Goal: Information Seeking & Learning: Learn about a topic

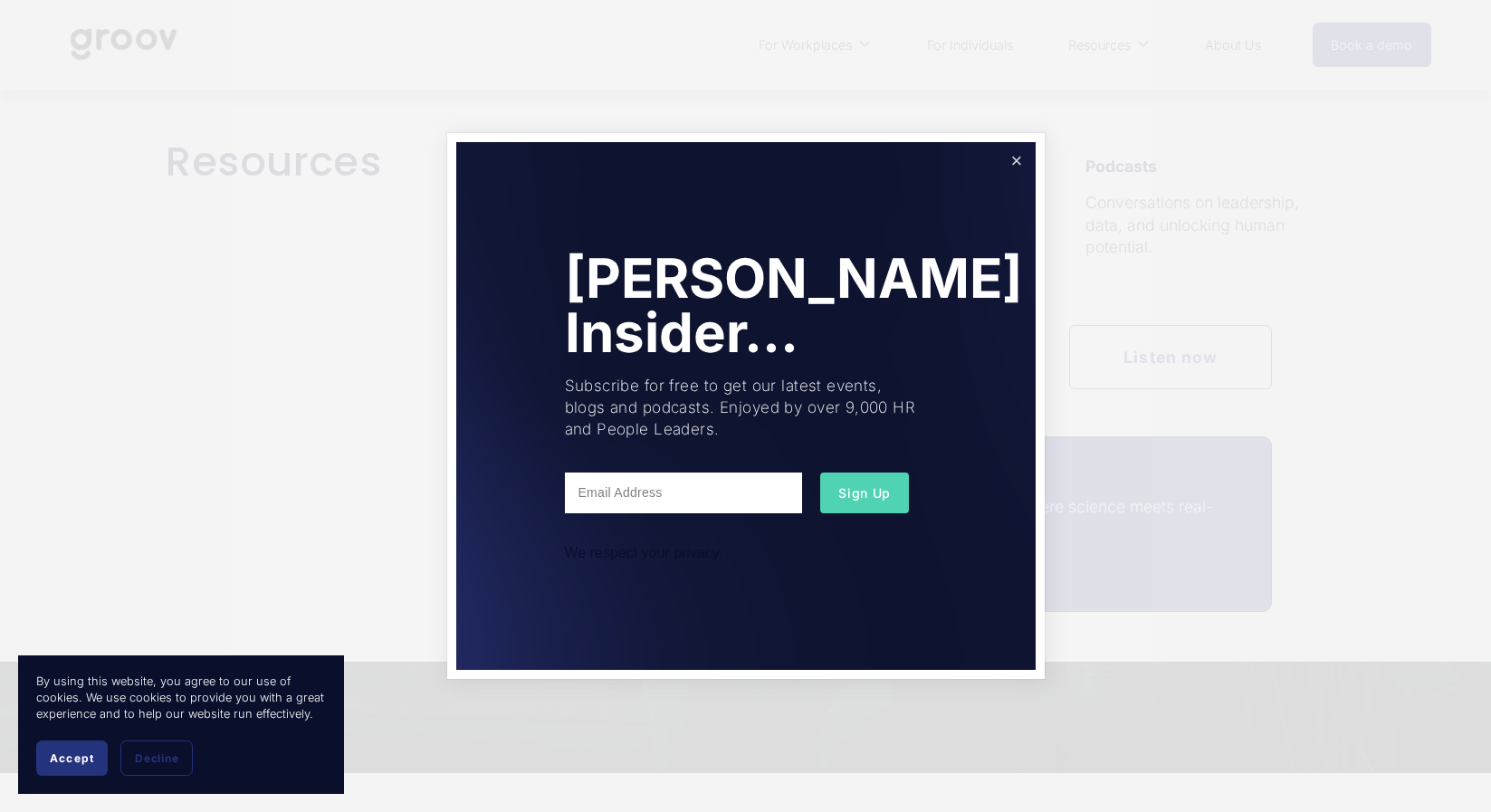
click at [1023, 159] on link "Close" at bounding box center [1016, 160] width 32 height 32
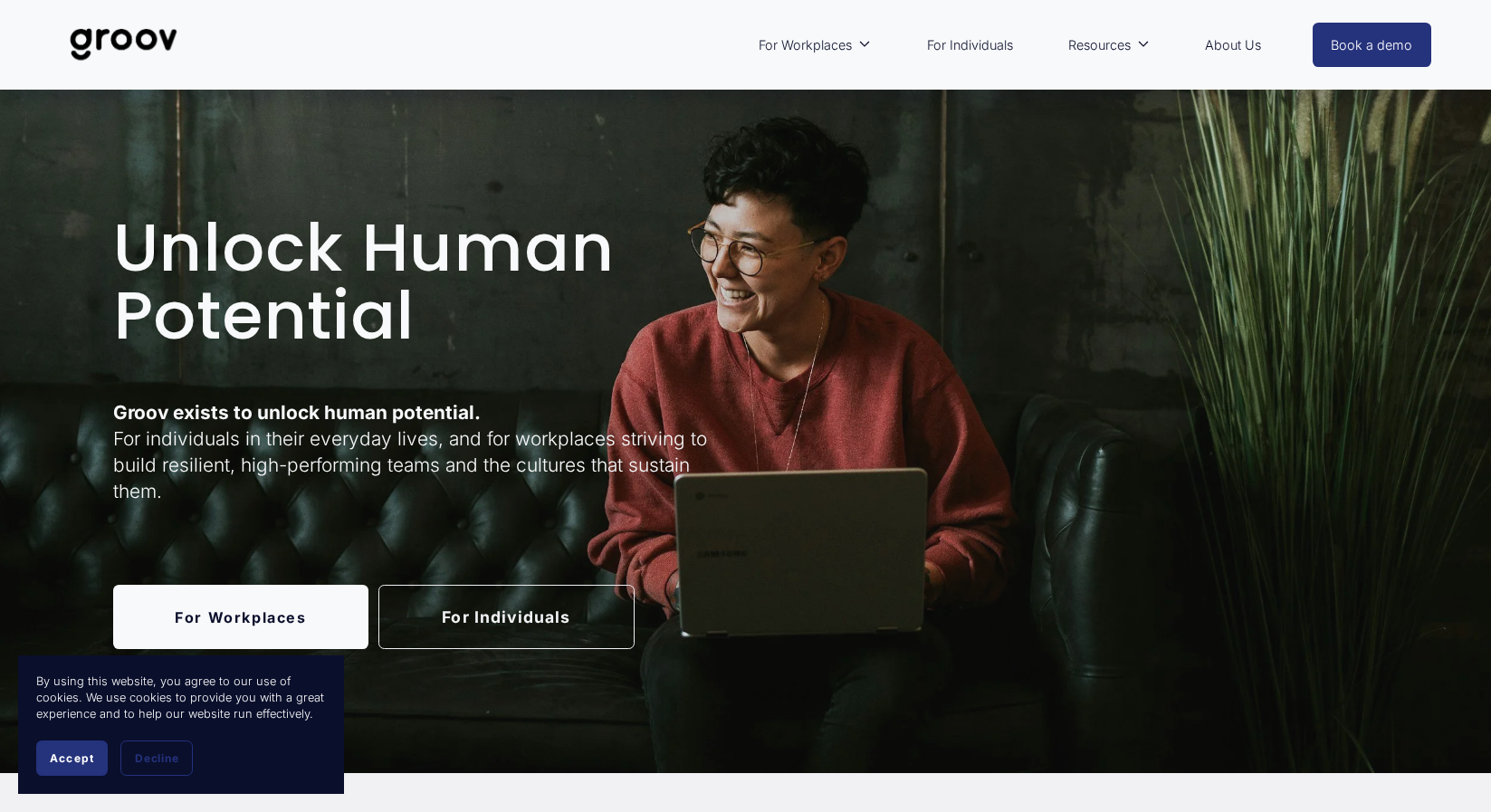
click at [1227, 48] on link "About Us" at bounding box center [1233, 46] width 75 height 42
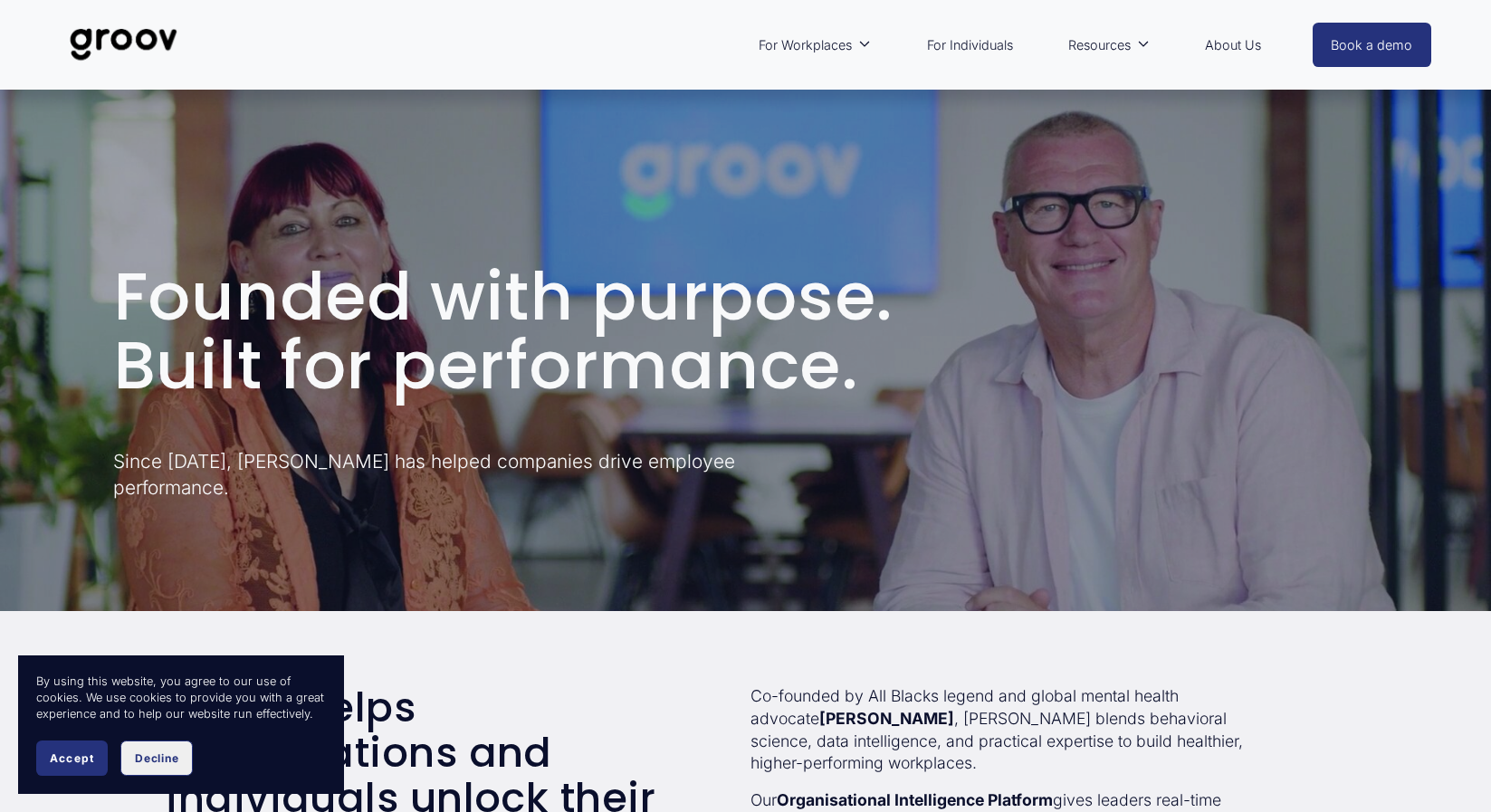
click at [139, 759] on span "Decline" at bounding box center [156, 758] width 43 height 13
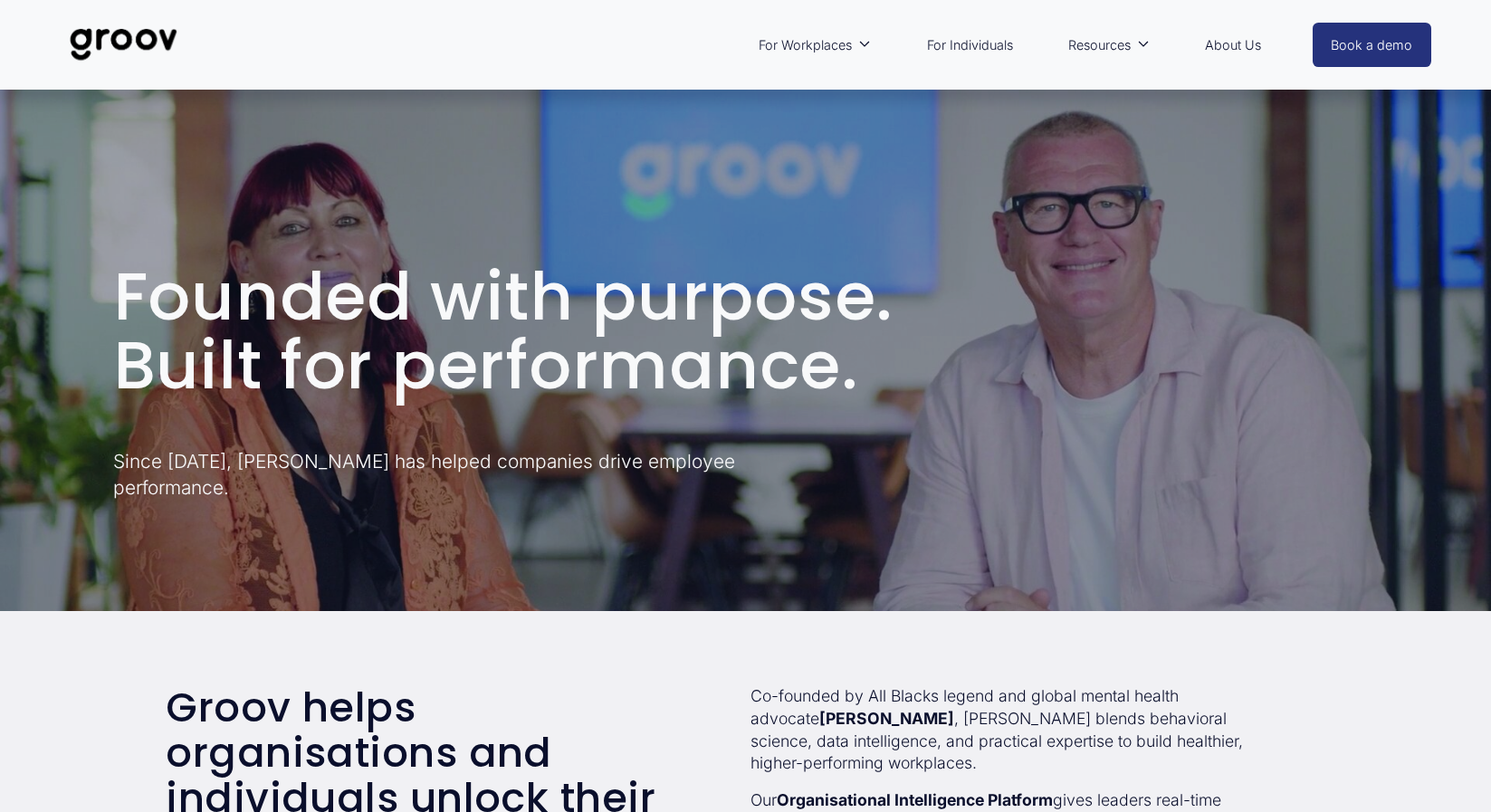
scroll to position [363, 0]
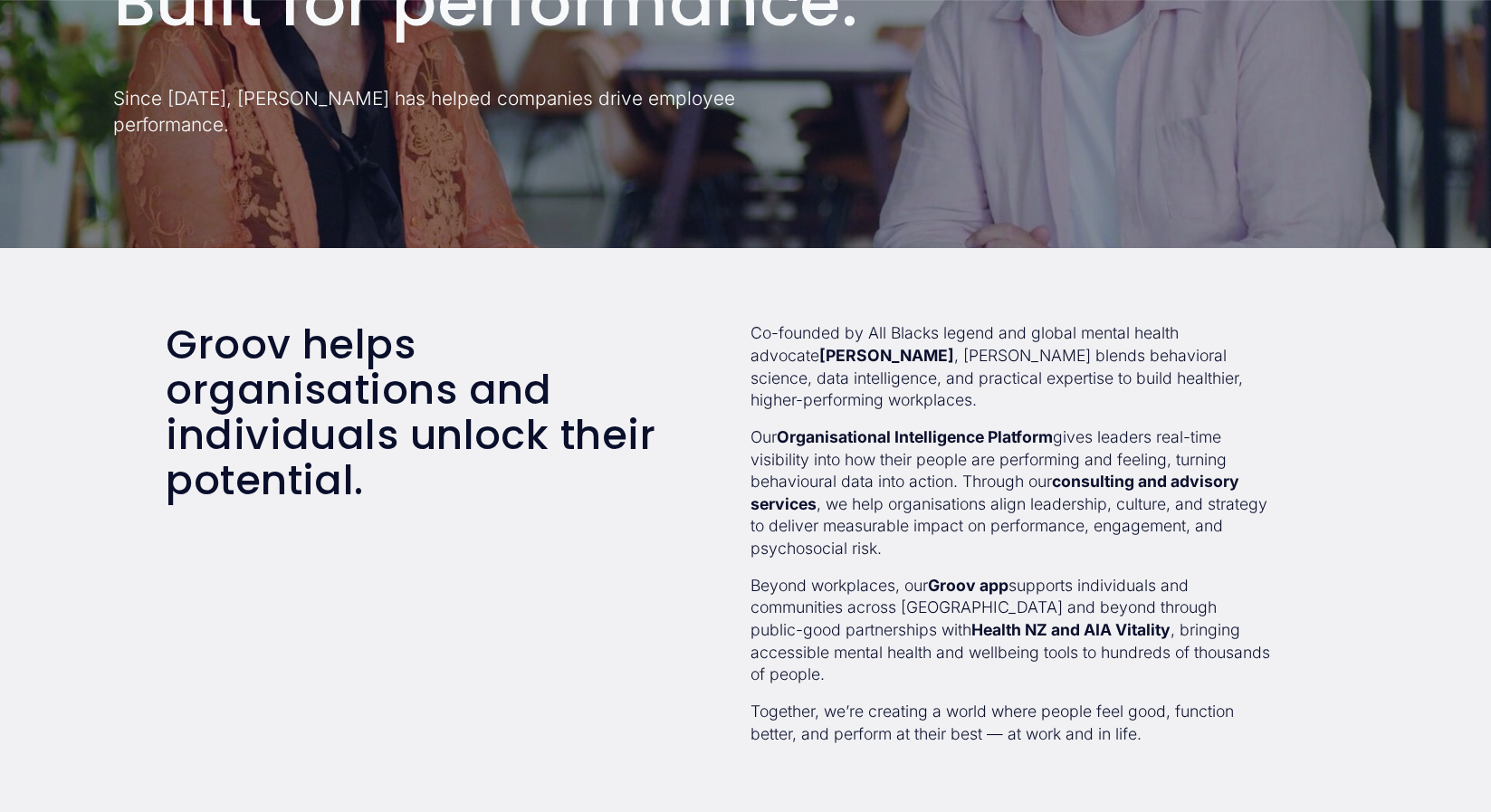
click at [740, 428] on div "Groov helps organisations and individuals unlock their potential. Co-founded by…" at bounding box center [745, 559] width 1491 height 473
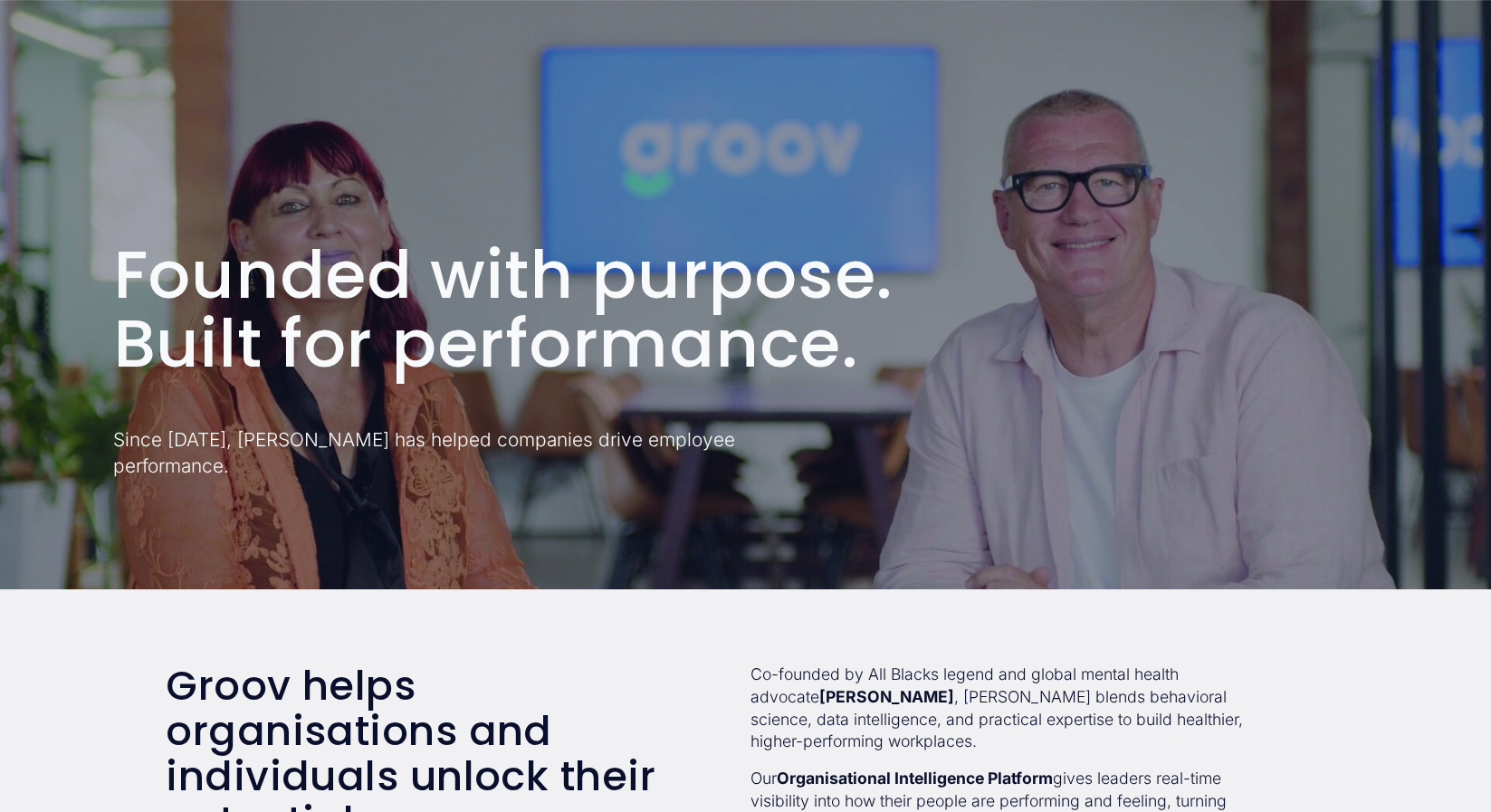
scroll to position [0, 0]
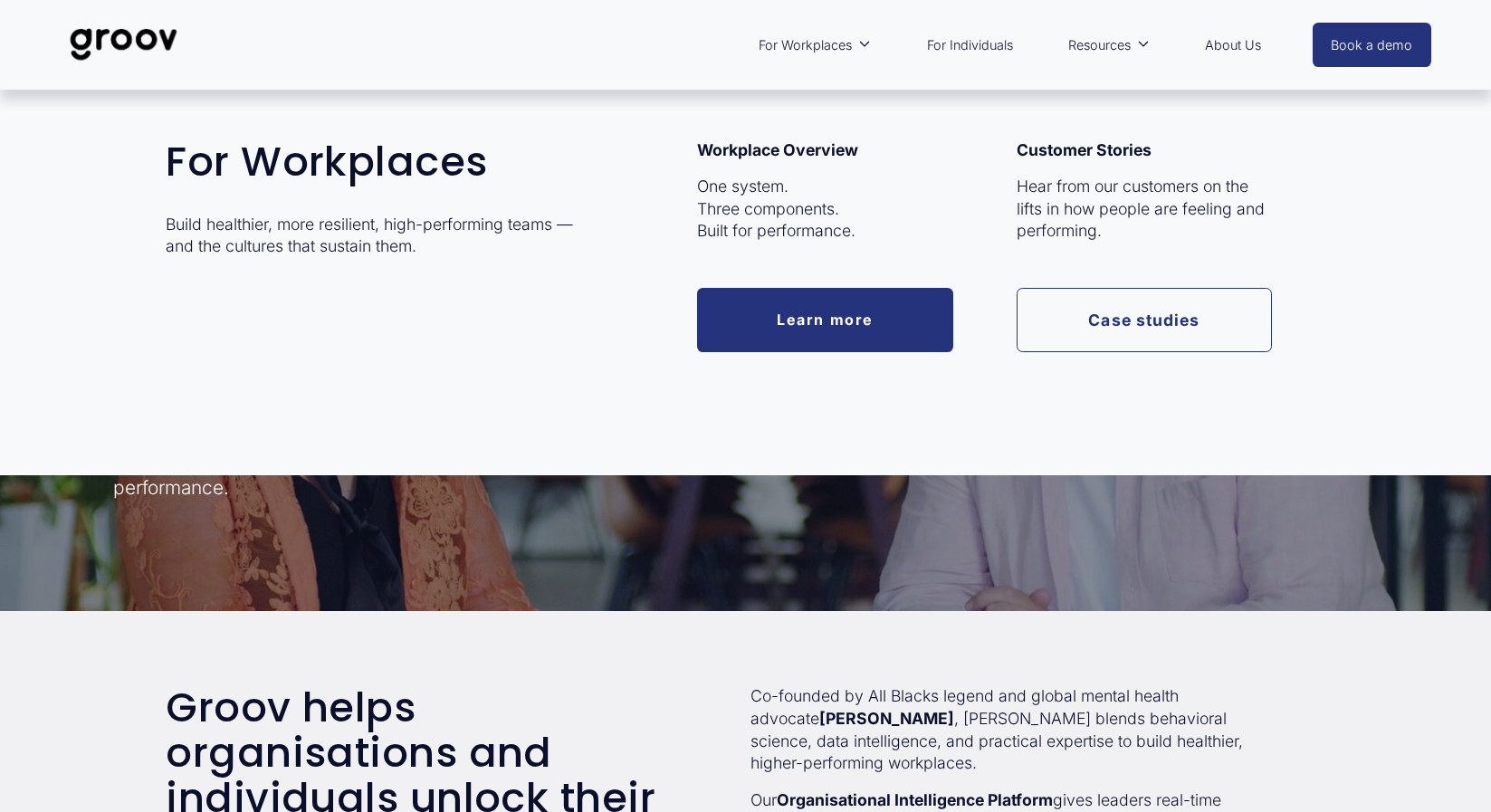
click at [774, 305] on link "Learn more" at bounding box center [825, 319] width 256 height 64
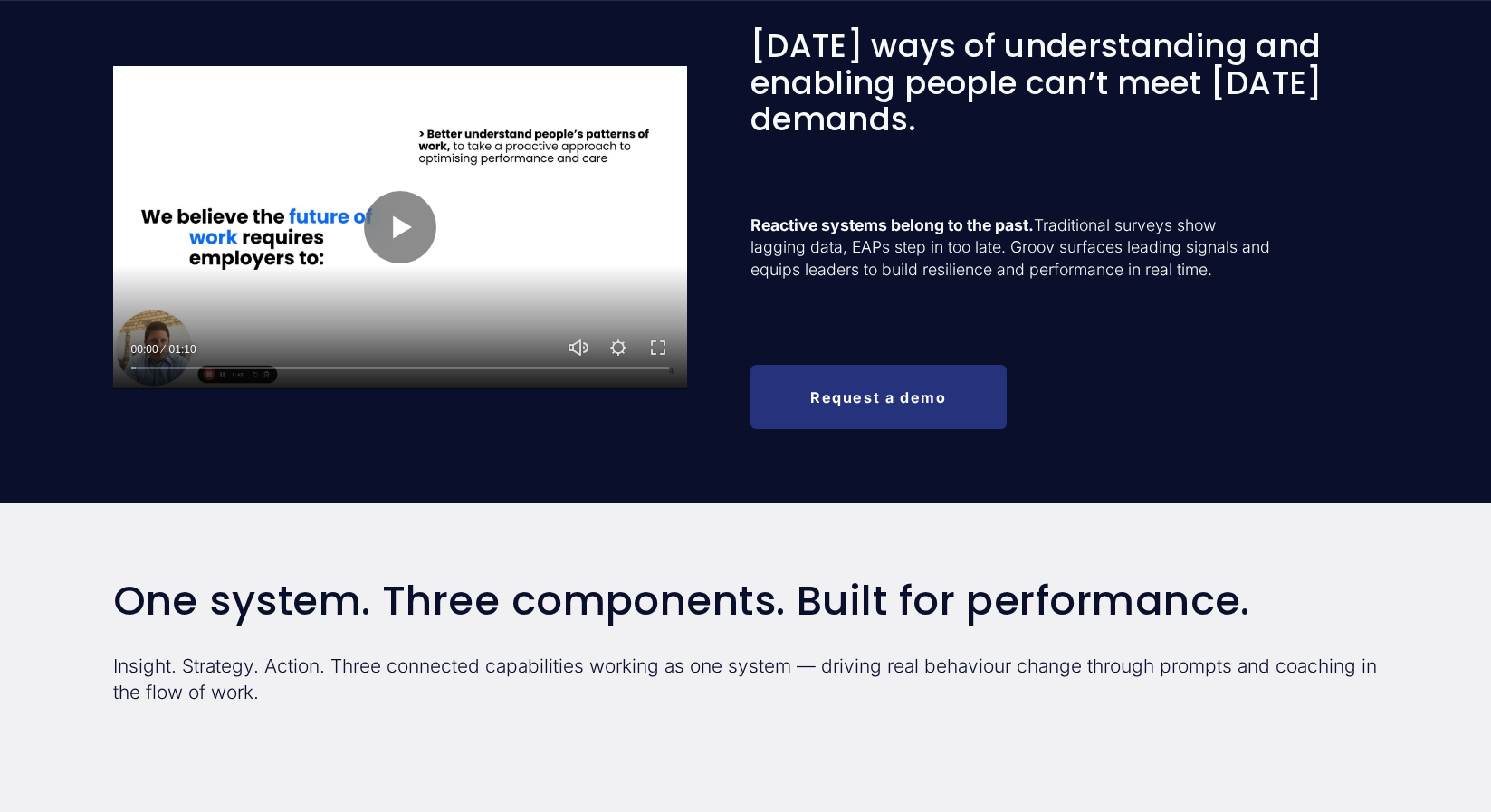
scroll to position [828, 0]
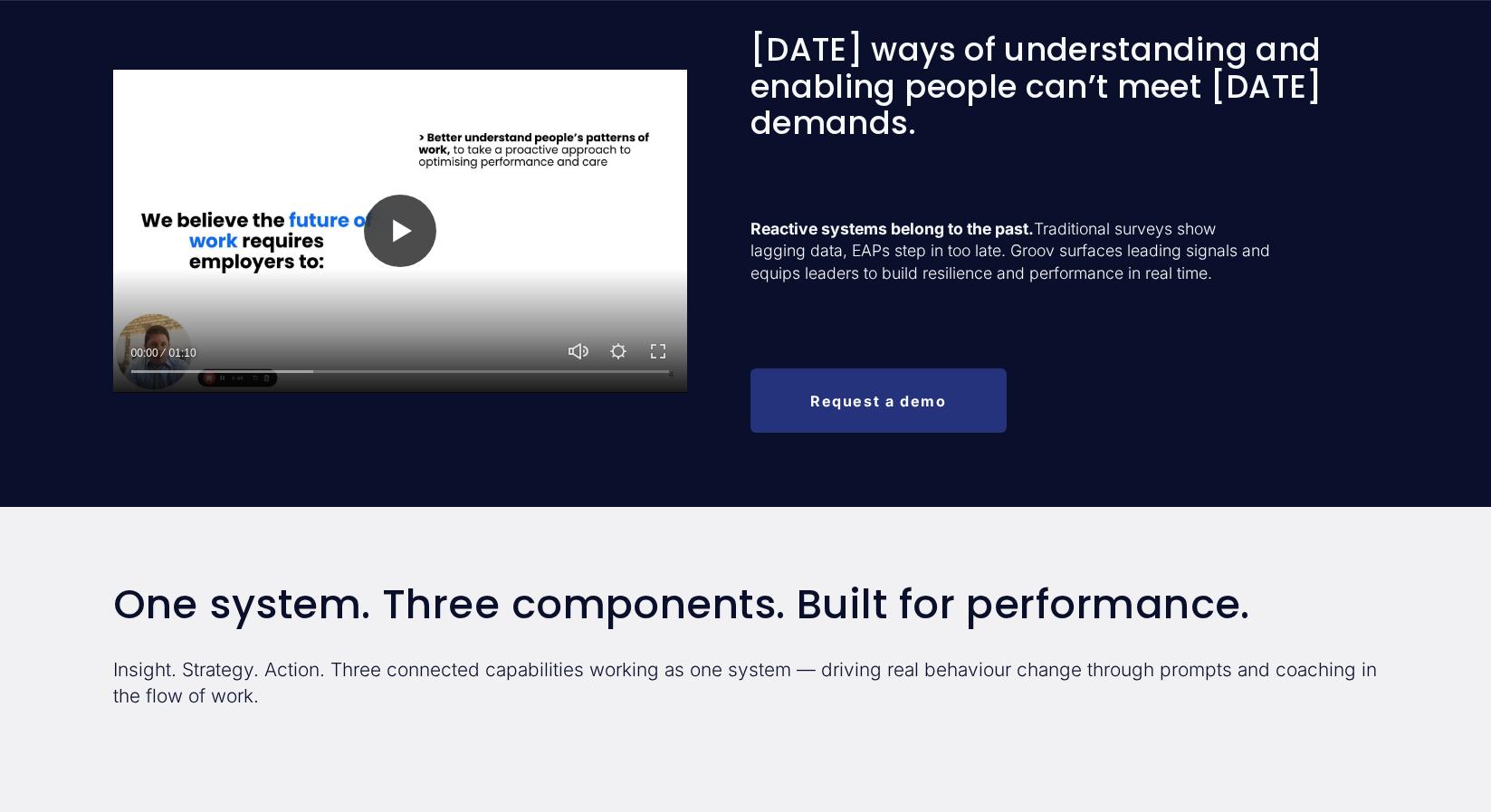
click at [386, 237] on button "Play" at bounding box center [400, 230] width 73 height 73
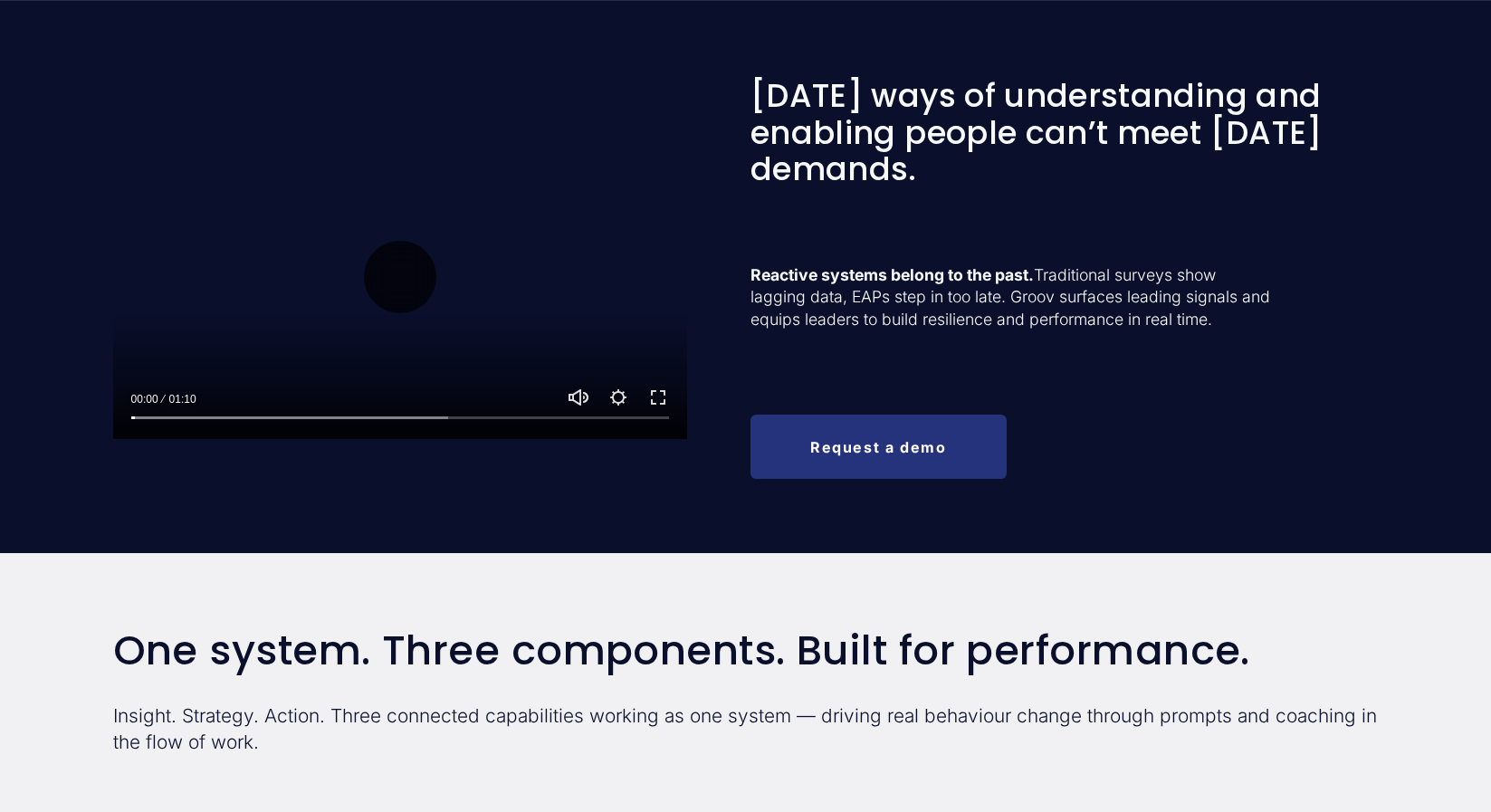
scroll to position [739, 0]
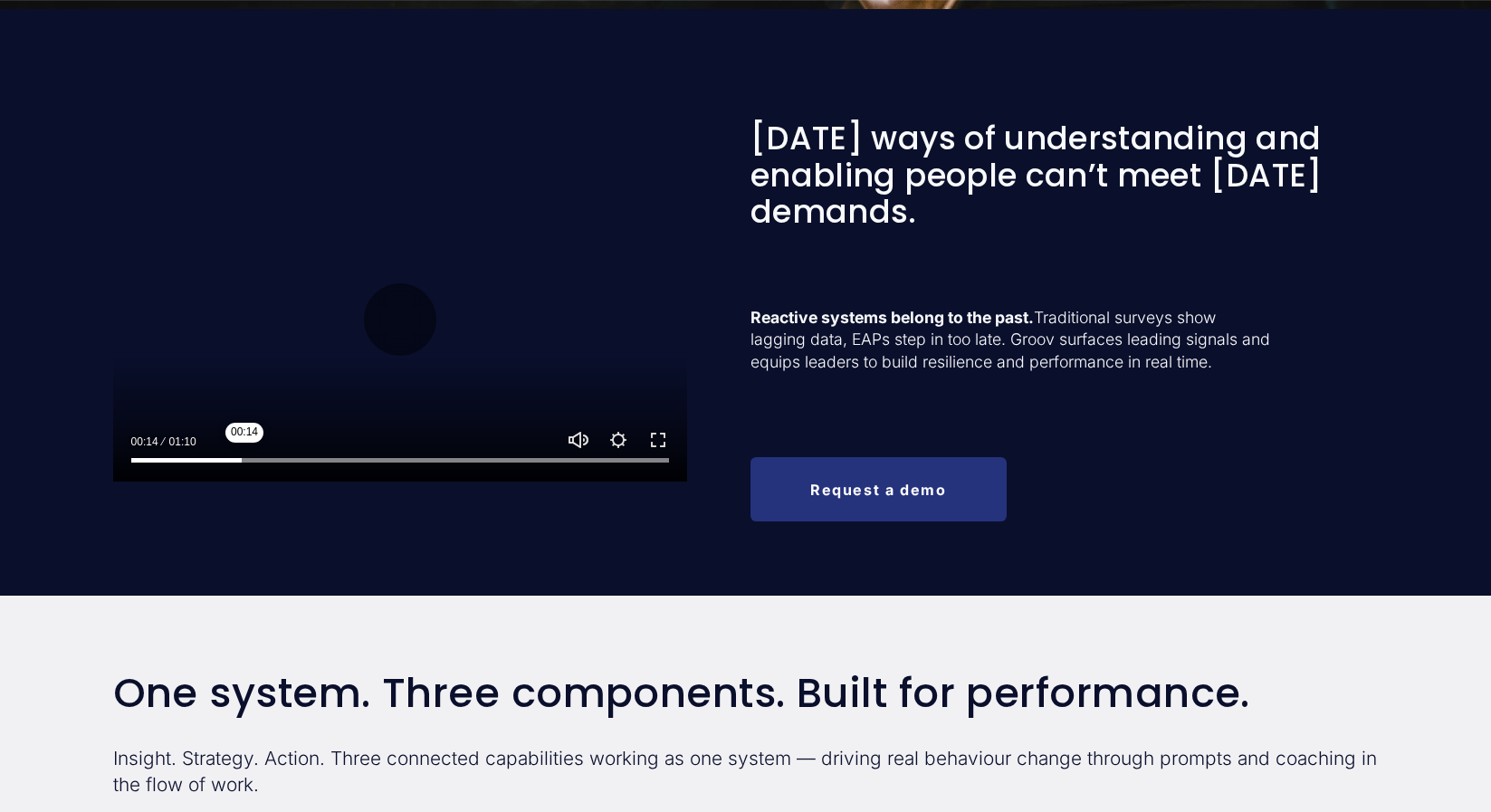
click at [245, 461] on input "Seek" at bounding box center [400, 459] width 538 height 12
click at [338, 460] on input "Seek" at bounding box center [400, 459] width 538 height 12
click at [439, 461] on input "Seek" at bounding box center [400, 459] width 538 height 12
click at [528, 450] on div at bounding box center [400, 456] width 575 height 52
click at [396, 302] on button "Play" at bounding box center [400, 319] width 73 height 73
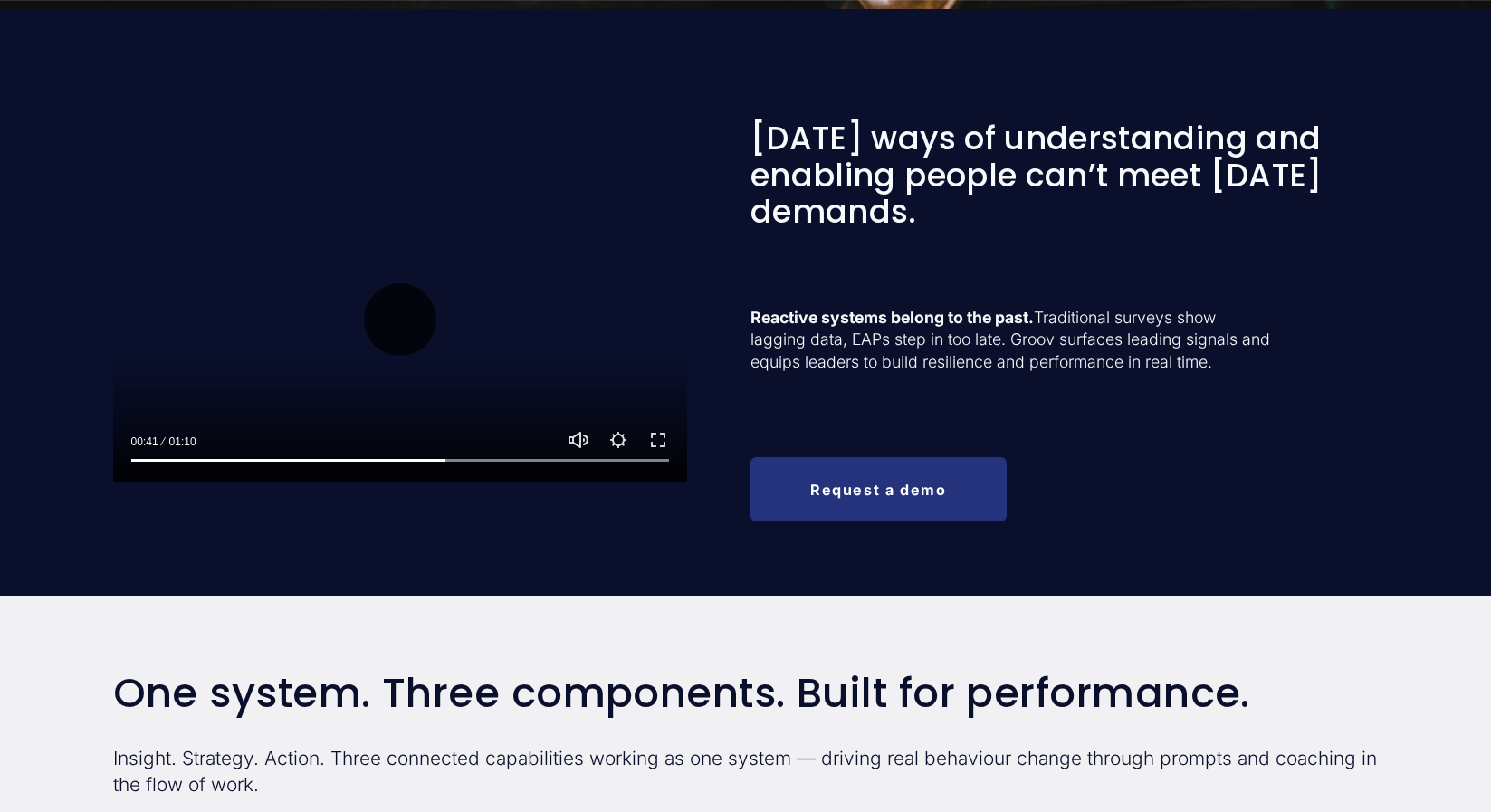
type input "58.68"
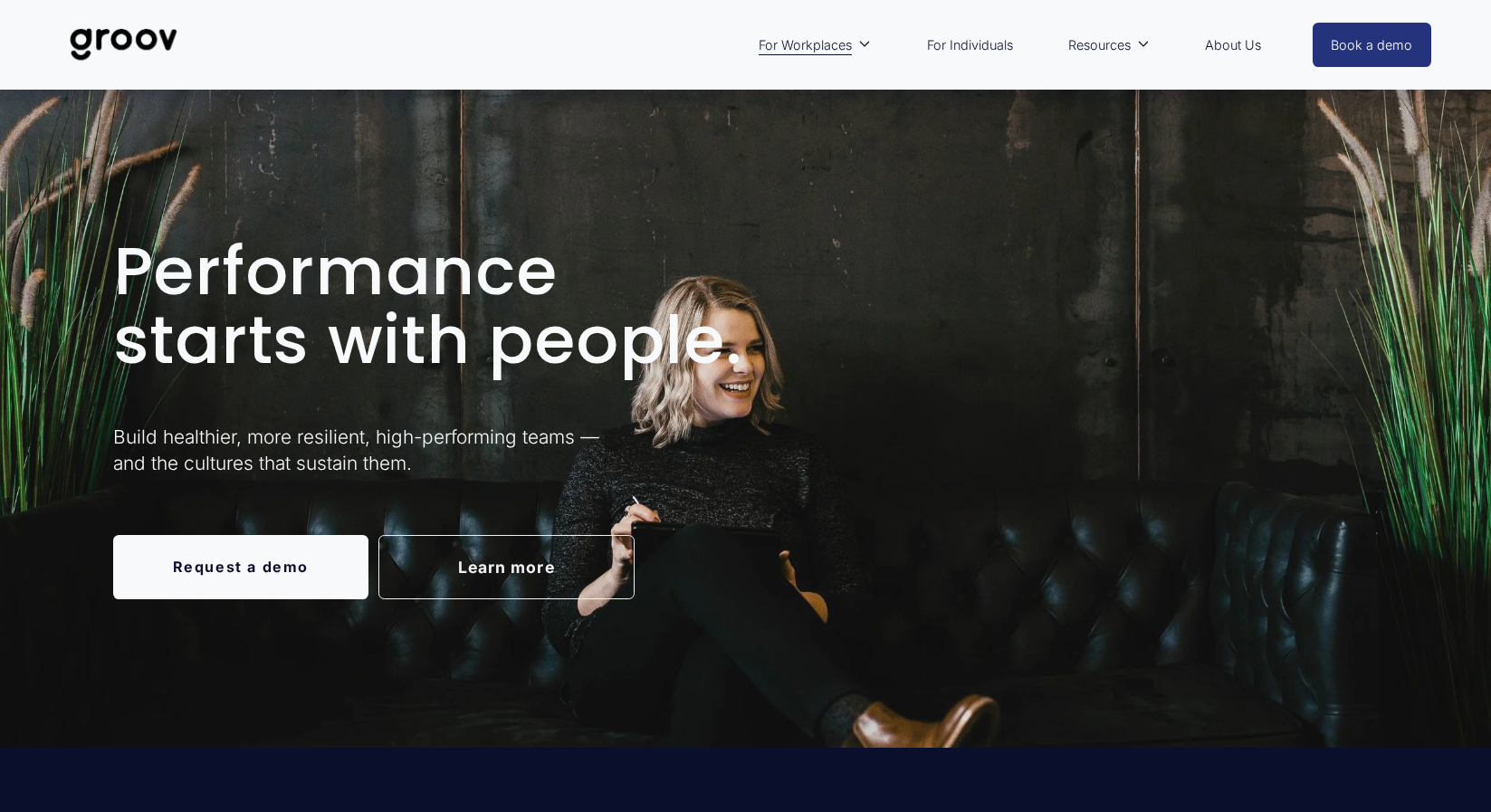
scroll to position [0, 0]
click at [990, 50] on link "For Individuals" at bounding box center [970, 46] width 104 height 42
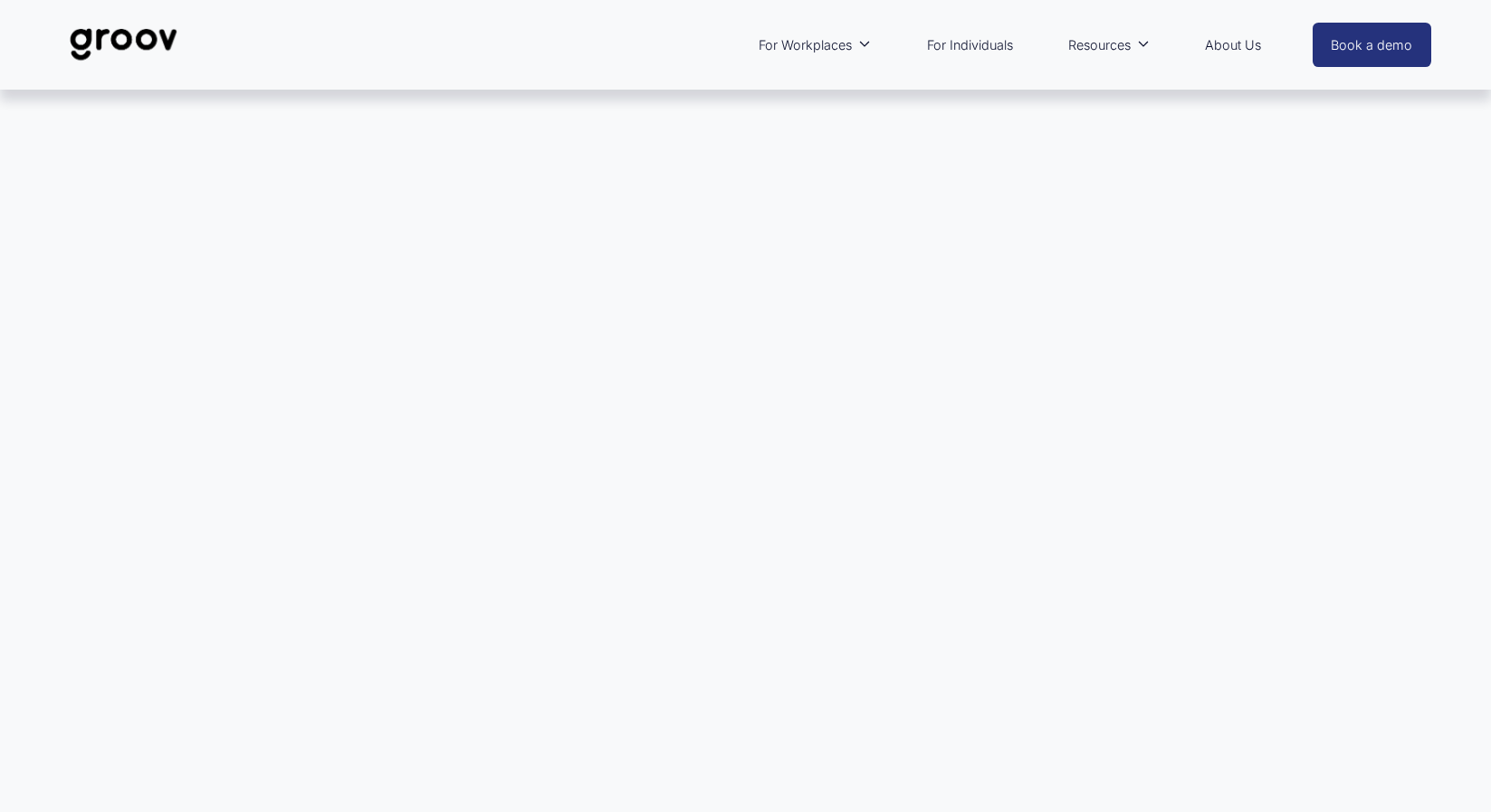
click at [954, 341] on div at bounding box center [745, 422] width 1491 height 665
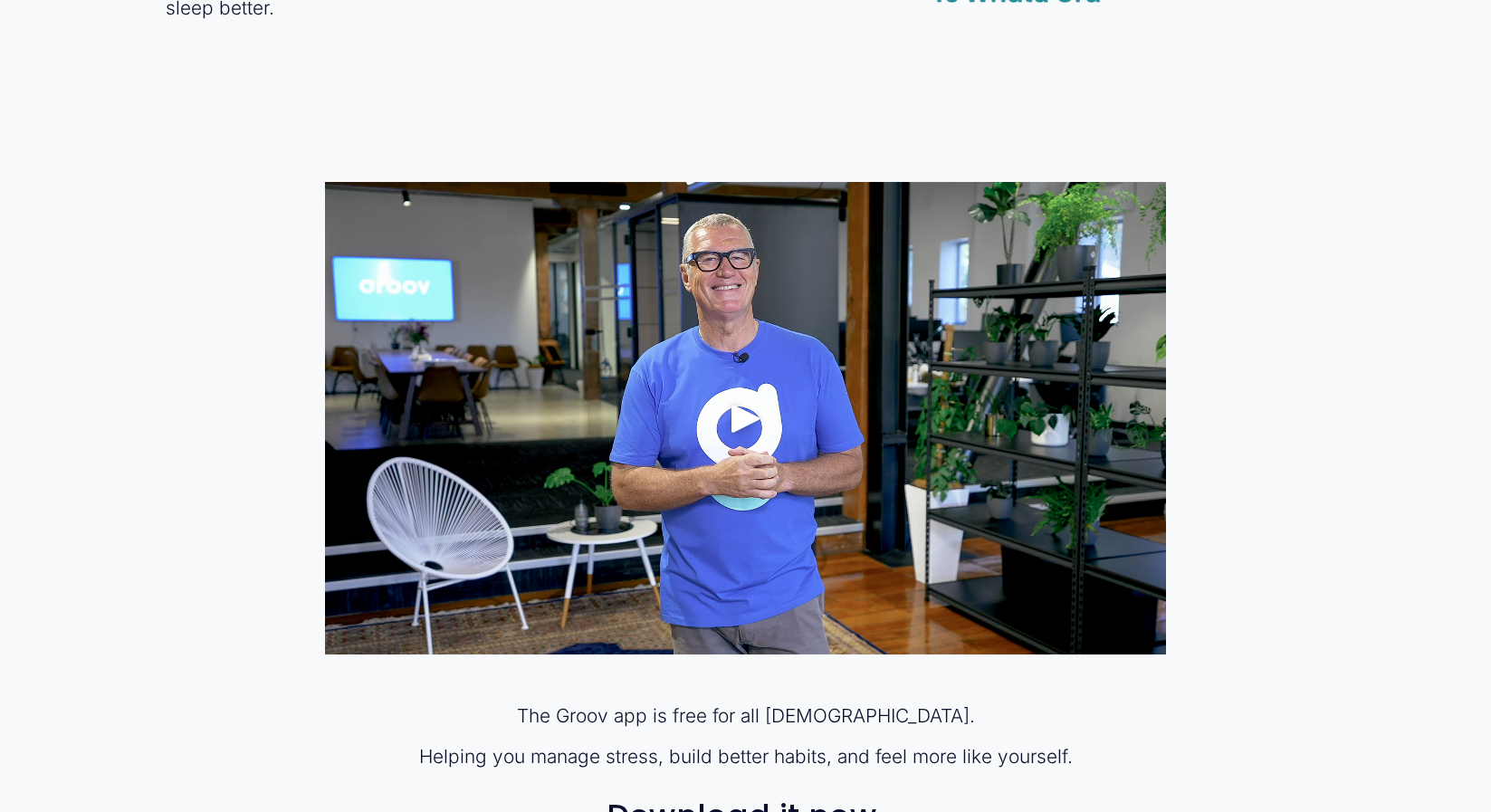
scroll to position [973, 0]
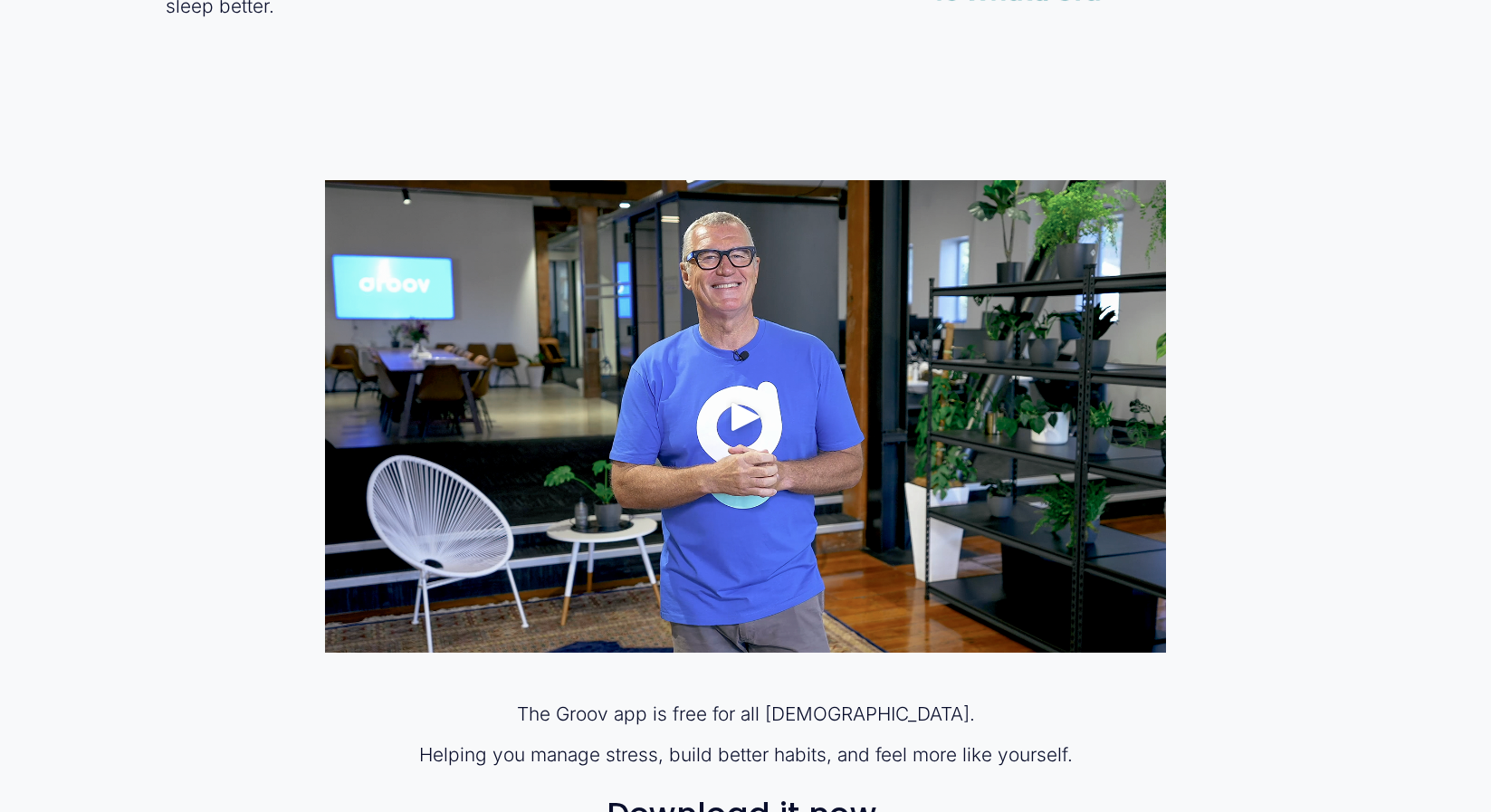
click at [740, 415] on div "Play" at bounding box center [745, 416] width 43 height 43
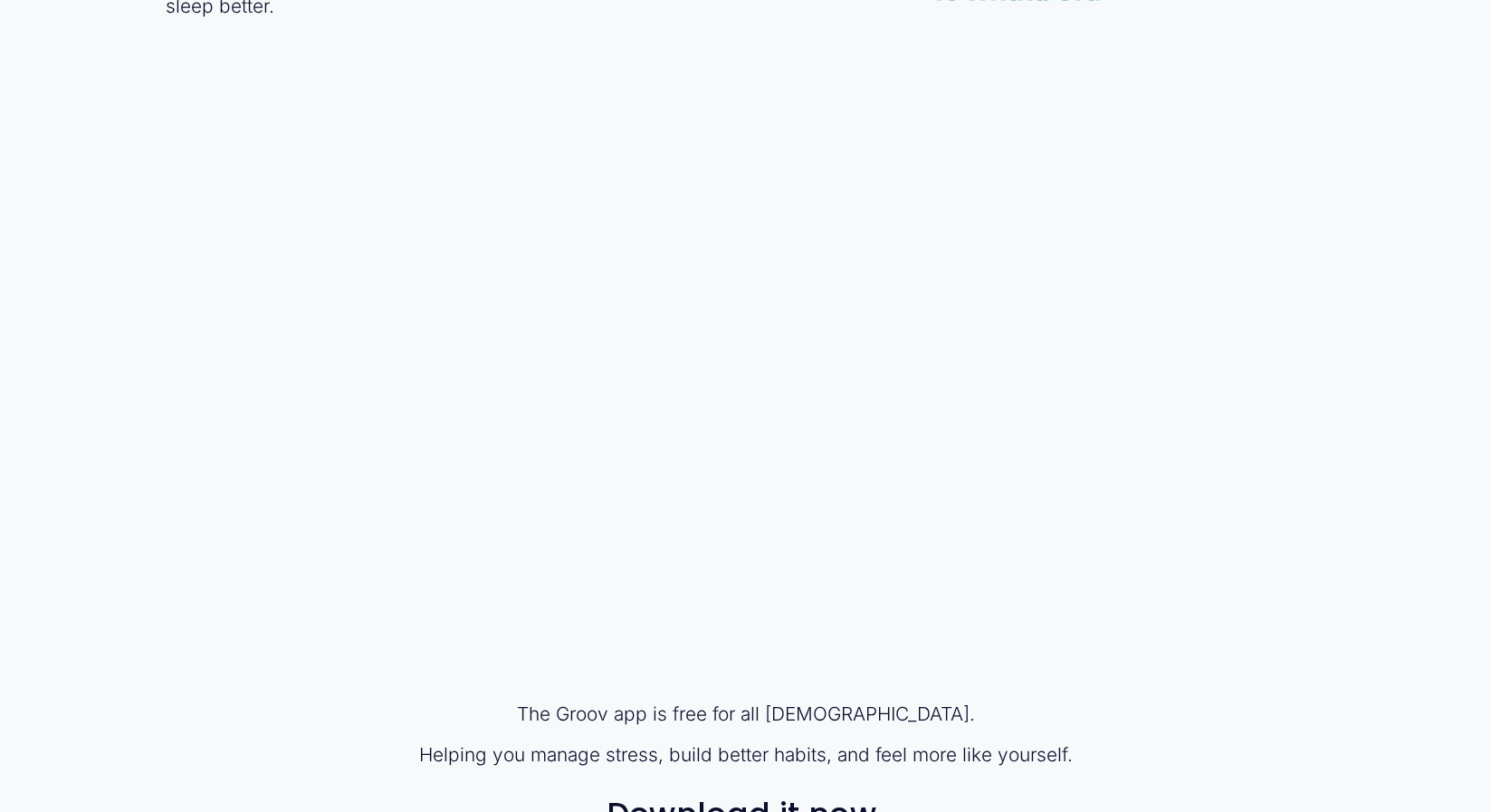
click at [1181, 485] on div "The Groov app is free for all [DEMOGRAPHIC_DATA]. Helping you manage stress, bu…" at bounding box center [745, 602] width 1491 height 845
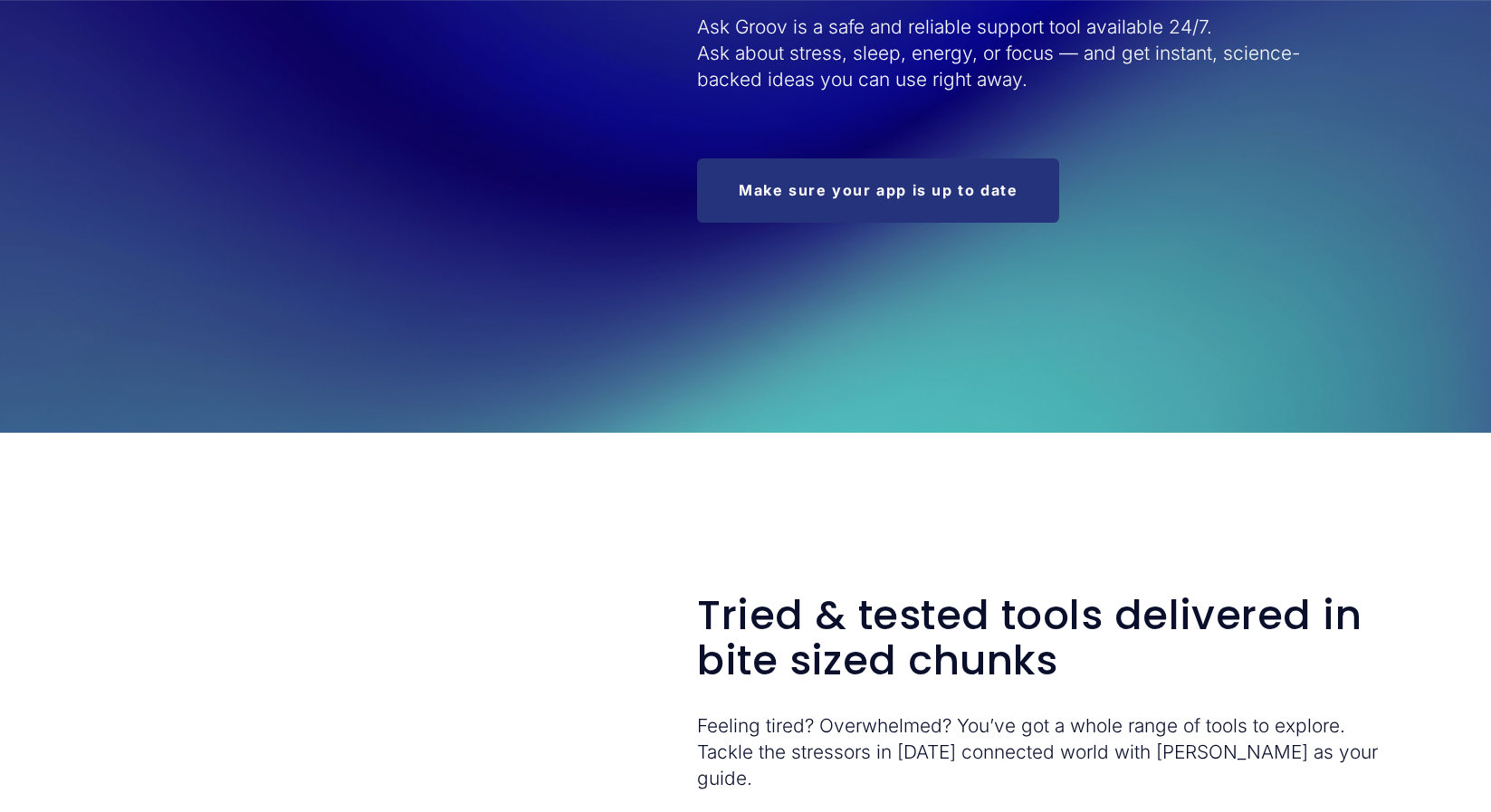
scroll to position [1928, 0]
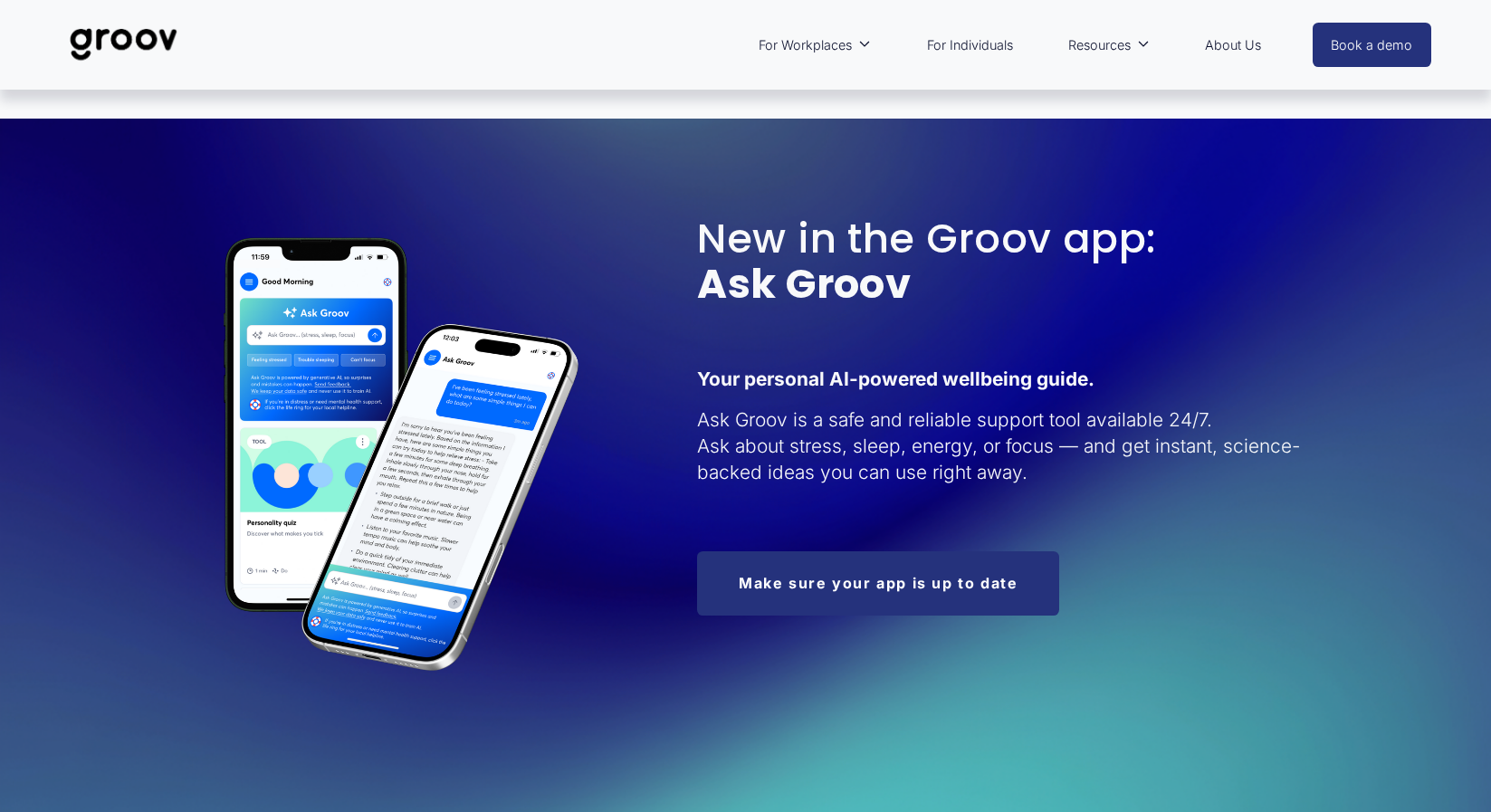
click at [855, 583] on link "Make sure your app is up to date" at bounding box center [878, 582] width 362 height 64
